Goal: Information Seeking & Learning: Learn about a topic

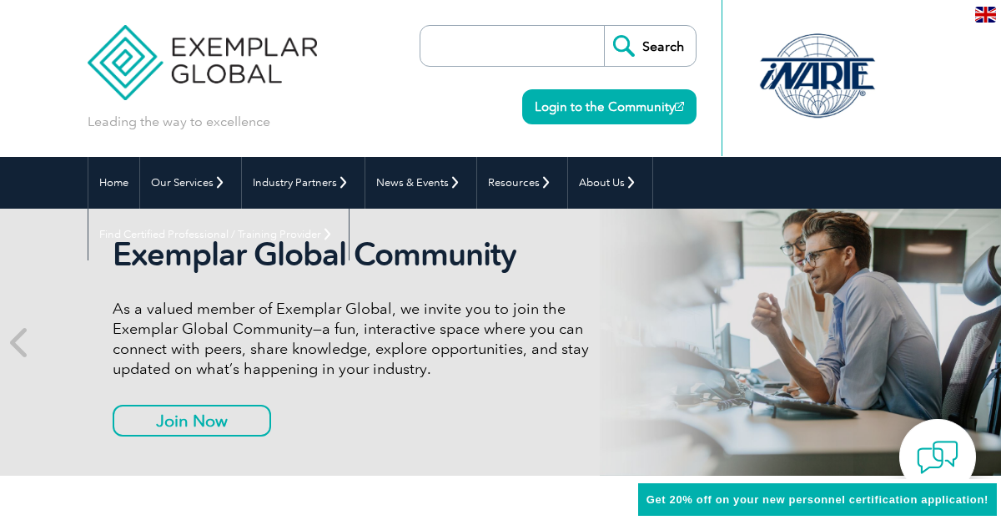
click at [523, 35] on input "search" at bounding box center [516, 46] width 175 height 40
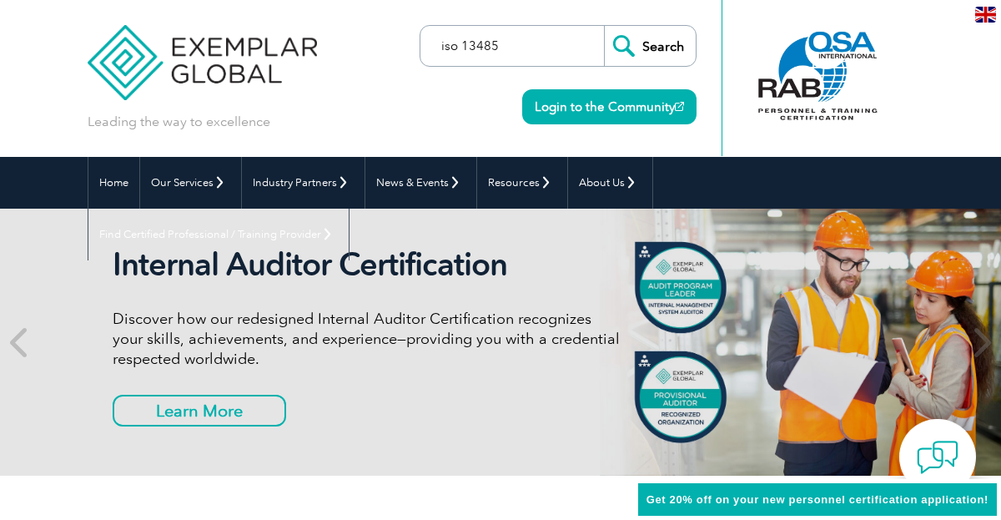
type input "iso 13485"
click at [604, 26] on input "Search" at bounding box center [650, 46] width 92 height 40
